Goal: Task Accomplishment & Management: Manage account settings

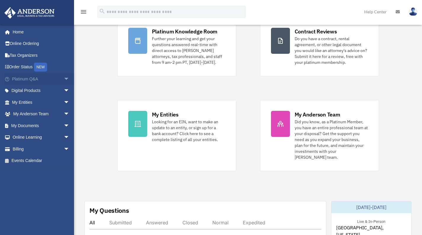
scroll to position [17, 0]
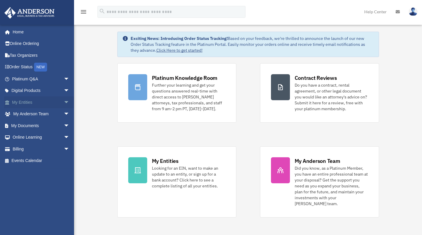
click at [40, 103] on link "My Entities arrow_drop_down" at bounding box center [41, 103] width 74 height 12
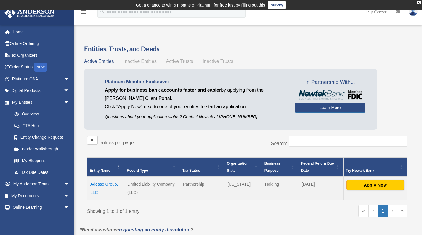
drag, startPoint x: 178, startPoint y: 61, endPoint x: 227, endPoint y: 72, distance: 49.9
click at [178, 61] on span "Active Trusts" at bounding box center [179, 61] width 27 height 5
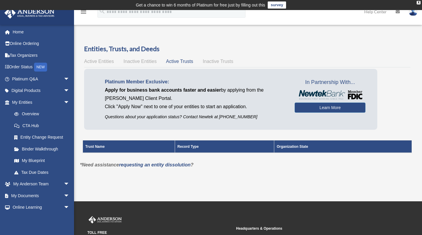
click at [219, 60] on span "Inactive Trusts" at bounding box center [218, 61] width 31 height 5
click at [140, 65] on div "Active Entities Inactive Entities Active Trusts Inactive Trusts" at bounding box center [247, 61] width 326 height 8
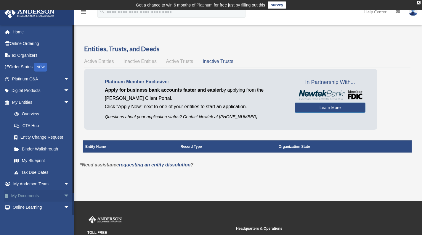
click at [41, 195] on link "My Documents arrow_drop_down" at bounding box center [41, 196] width 74 height 12
click at [64, 195] on span "arrow_drop_down" at bounding box center [70, 196] width 12 height 12
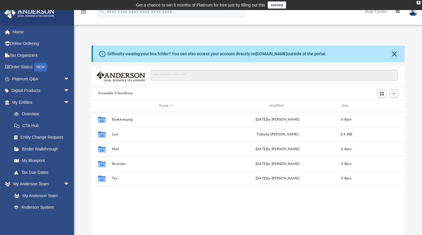
scroll to position [130, 309]
click at [393, 95] on span "Add" at bounding box center [393, 93] width 5 height 5
click at [391, 115] on li "New Folder" at bounding box center [385, 115] width 19 height 6
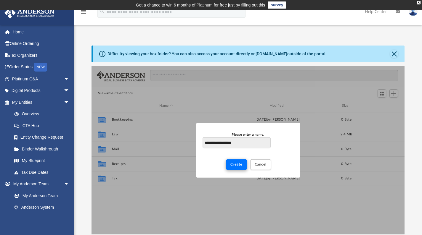
type input "**********"
click at [240, 163] on span "Create" at bounding box center [236, 165] width 12 height 4
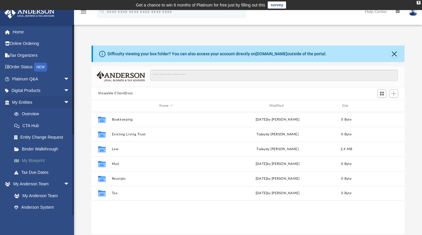
click at [41, 159] on link "My Blueprint" at bounding box center [43, 161] width 70 height 12
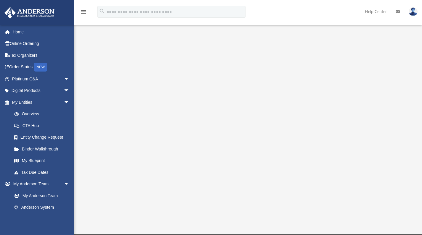
scroll to position [103, 0]
